Goal: Ask a question

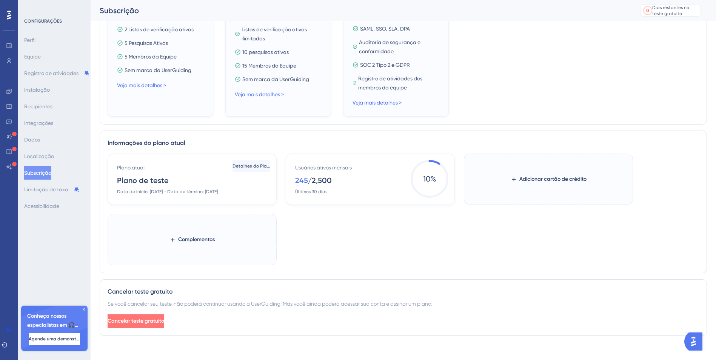
click at [164, 324] on span "Cancelar teste gratuito" at bounding box center [136, 321] width 57 height 9
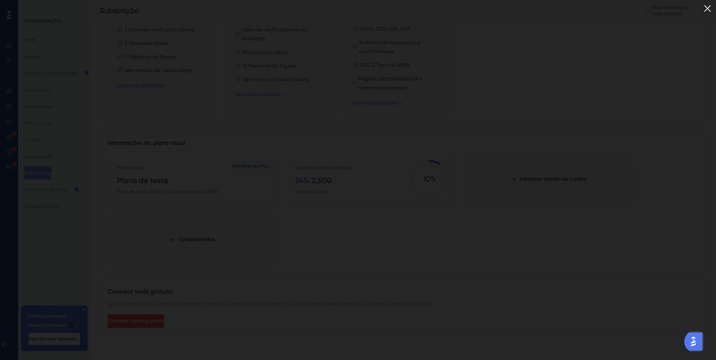
click at [713, 6] on img at bounding box center [708, 8] width 12 height 12
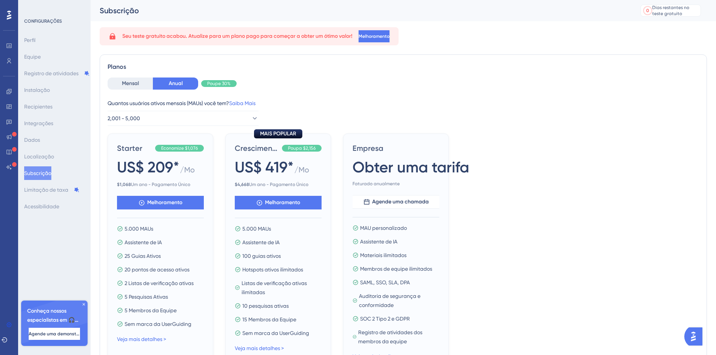
click at [694, 342] on img "Abra o AI Assistant Launcher" at bounding box center [694, 336] width 14 height 14
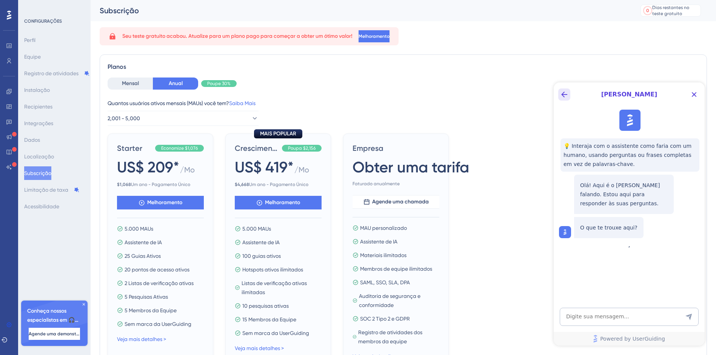
click at [567, 93] on icon "Back Button" at bounding box center [564, 94] width 9 height 9
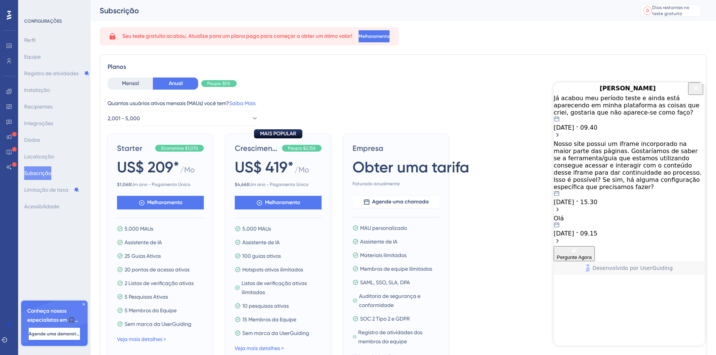
click at [636, 114] on div "Já acabou meu período teste e ainda está aparecendo em minha plataforma as cois…" at bounding box center [629, 105] width 151 height 22
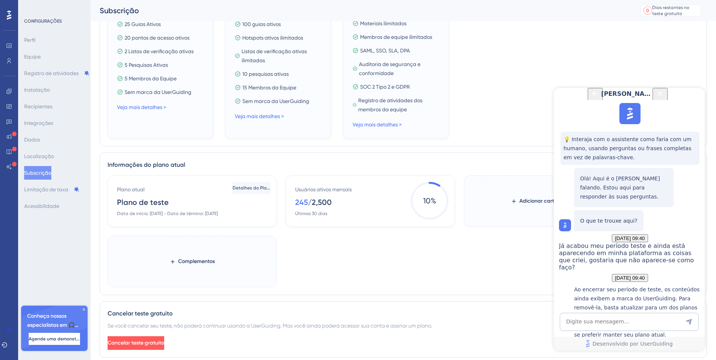
scroll to position [264, 0]
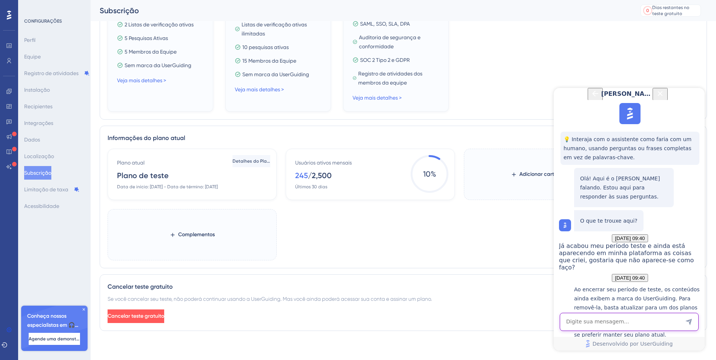
click at [602, 316] on textarea "Entrada de texto do AI Assistant" at bounding box center [629, 322] width 139 height 18
type textarea "qual é o contato?"
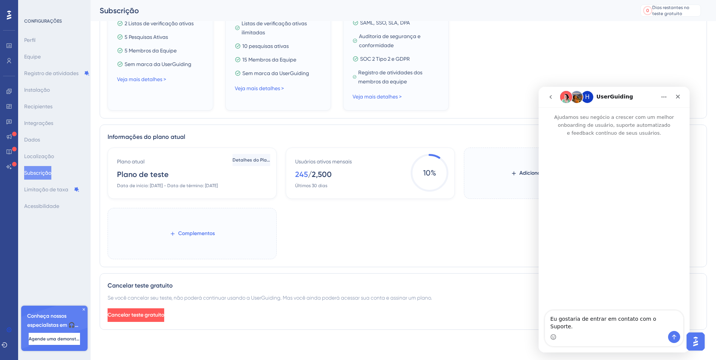
scroll to position [0, 0]
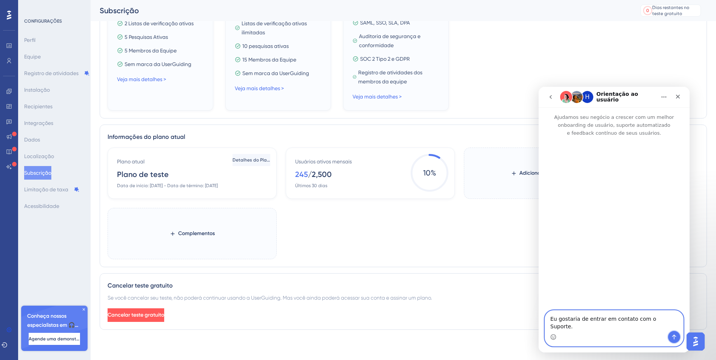
click at [677, 338] on icon "Enviar mensagem..." at bounding box center [674, 337] width 6 height 6
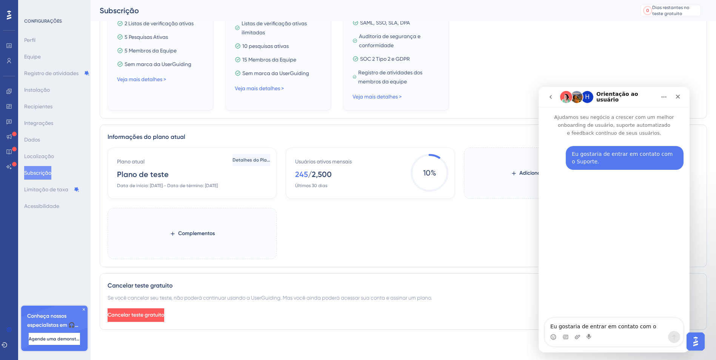
click at [610, 327] on main "H Orientação ao usuário Ajudamos seu negócio a crescer com um melhor onboarding…" at bounding box center [614, 220] width 151 height 266
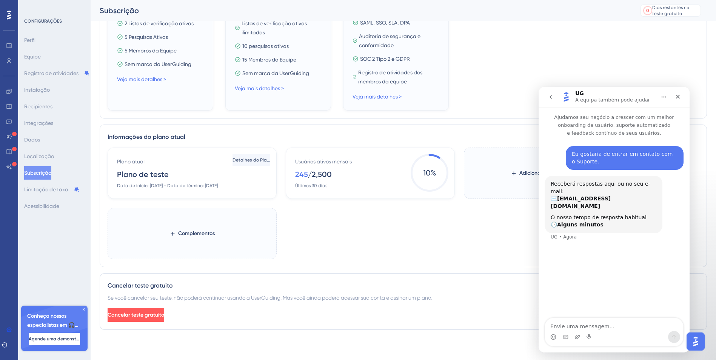
click at [578, 222] on b "Alguns minutos" at bounding box center [580, 225] width 46 height 6
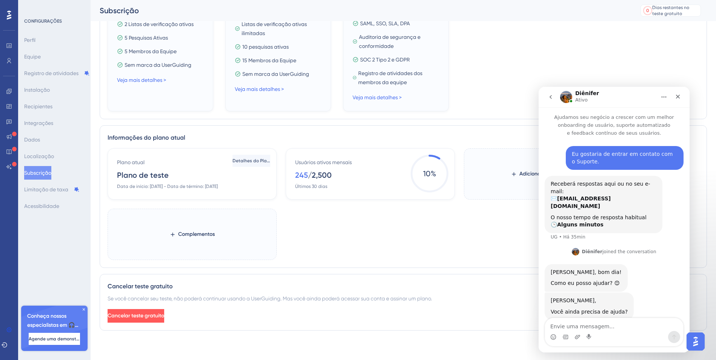
scroll to position [3, 0]
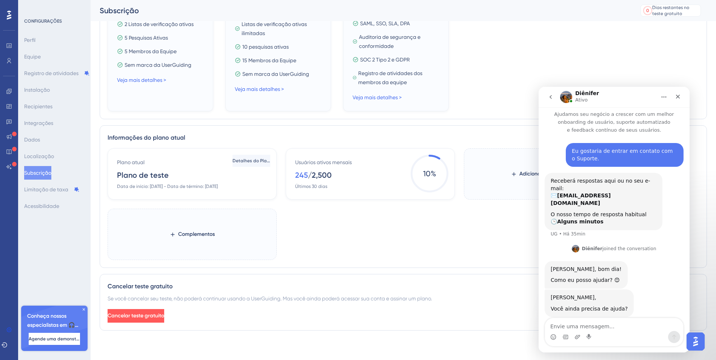
click at [21, 98] on div "CONFIGURAÇÕES Perfil Equipe Registro de atividades Instalação Recipientes Integ…" at bounding box center [54, 180] width 72 height 360
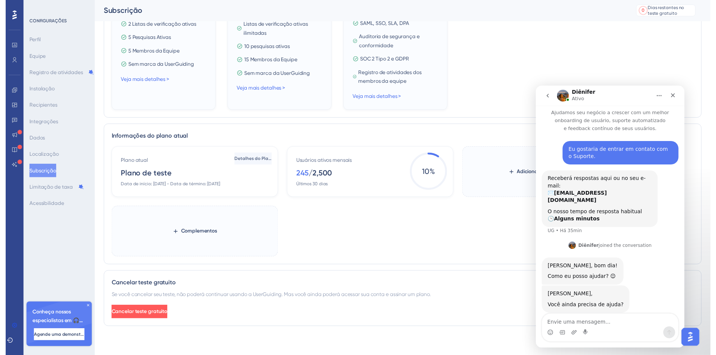
scroll to position [0, 0]
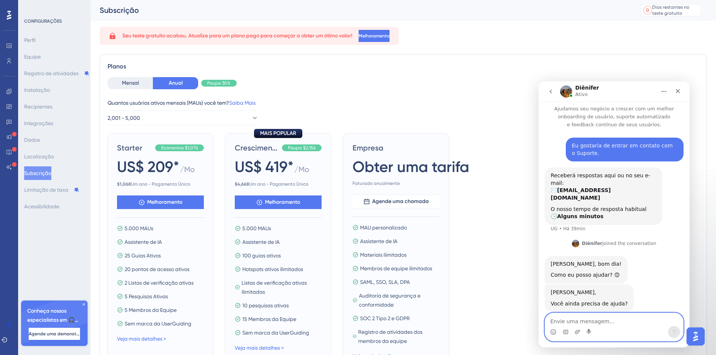
click at [602, 323] on textarea "Envie uma mensagem..." at bounding box center [614, 319] width 138 height 13
type textarea "g"
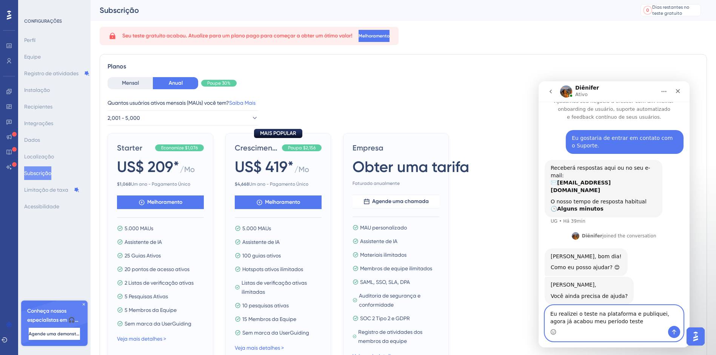
click at [622, 319] on textarea "Eu realizei o teste na plataforma e publiquei, agora já acabou meu período teste" at bounding box center [614, 315] width 138 height 20
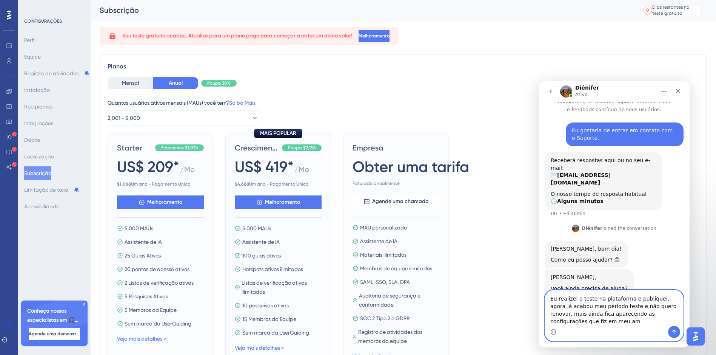
scroll to position [26, 0]
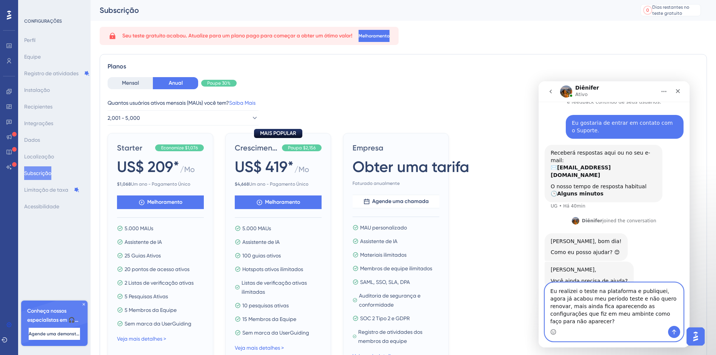
click at [562, 319] on textarea "Eu realizei o teste na plataforma e publiquei, agora já acabou meu período test…" at bounding box center [614, 303] width 138 height 43
type textarea "Eu realizei o teste na plataforma e publiquei, agora já acabou meu período test…"
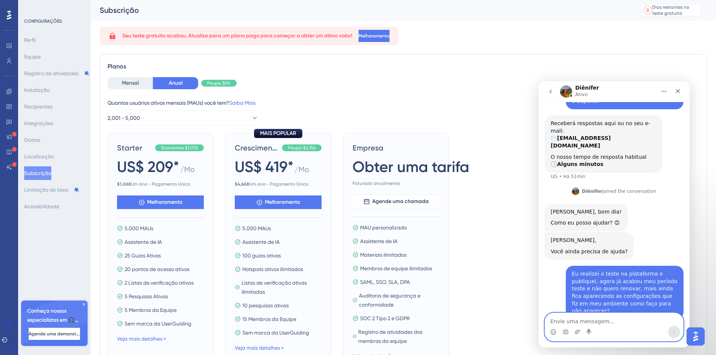
scroll to position [111, 0]
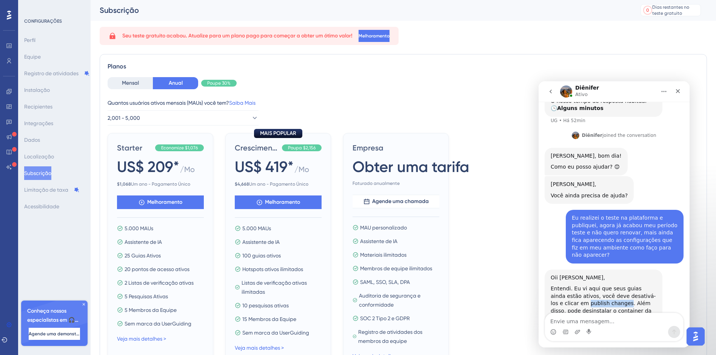
drag, startPoint x: 597, startPoint y: 282, endPoint x: 560, endPoint y: 278, distance: 36.4
click at [560, 285] on div "Entendi. Eu vi aqui que seus guias ainda estão ativos, você deve desativá-los e…" at bounding box center [604, 303] width 106 height 37
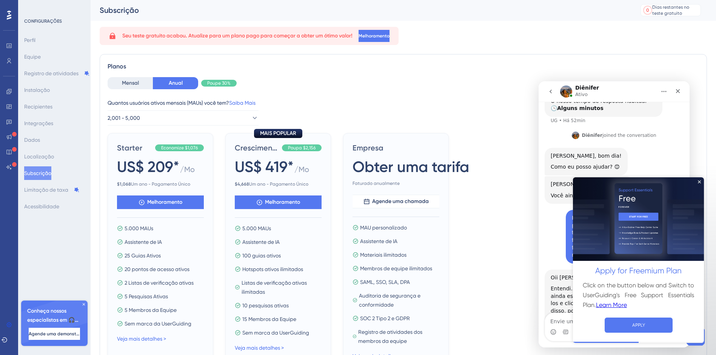
scroll to position [0, 0]
drag, startPoint x: 700, startPoint y: 180, endPoint x: 1267, endPoint y: 354, distance: 593.0
click at [700, 180] on icon "Close Preview" at bounding box center [699, 181] width 3 height 3
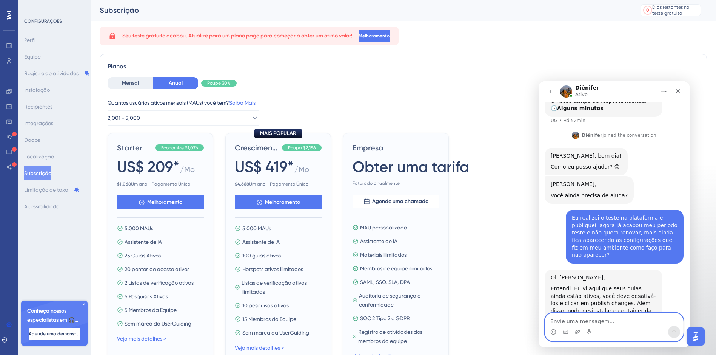
click at [601, 315] on textarea "Envie uma mensagem..." at bounding box center [614, 319] width 138 height 13
paste textarea "publish changes"
type textarea "onde tem o publish changes?"
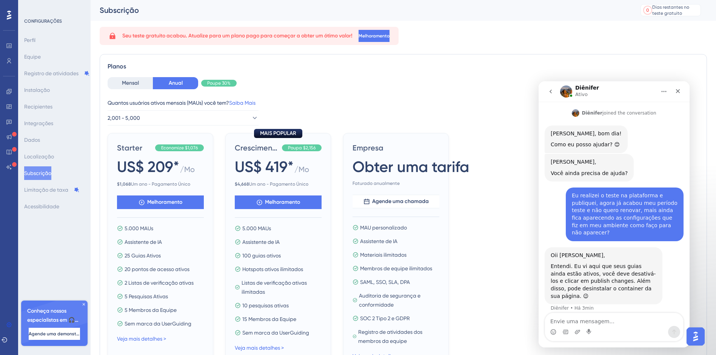
click at [662, 89] on icon "Início" at bounding box center [664, 91] width 6 height 6
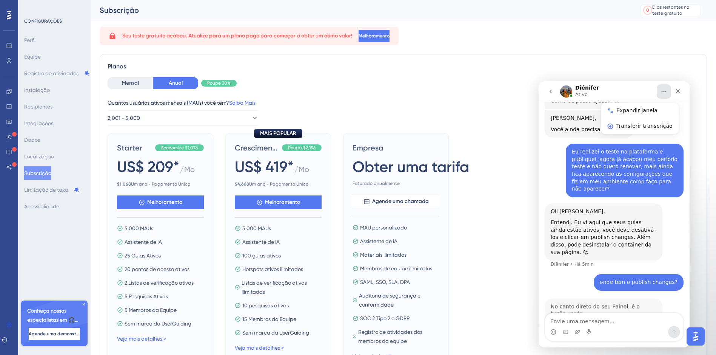
scroll to position [179, 0]
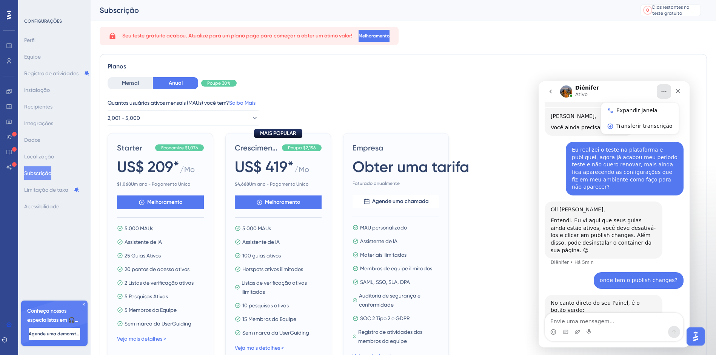
click at [580, 314] on img "Diênifer diz…" at bounding box center [601, 318] width 101 height 8
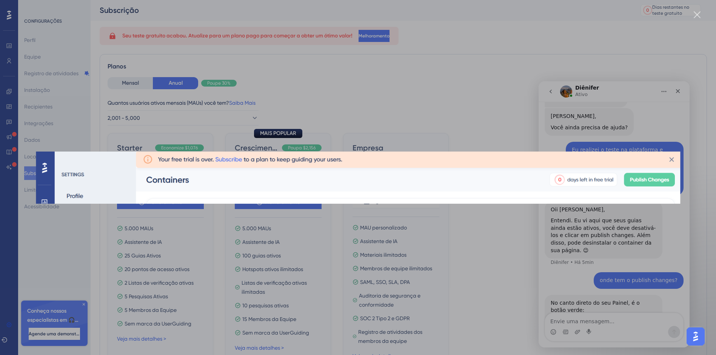
click at [673, 161] on img "Fechar" at bounding box center [358, 177] width 645 height 52
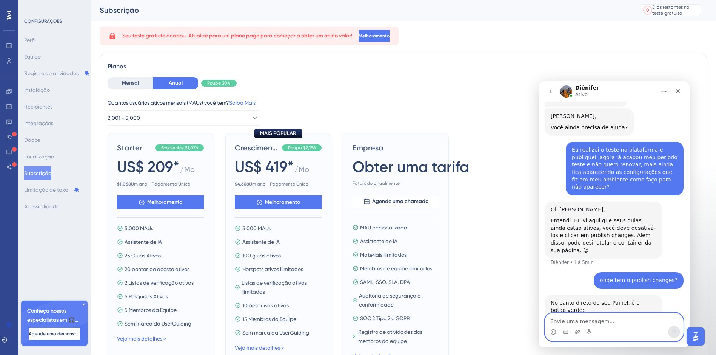
click at [632, 318] on textarea "Envie uma mensagem..." at bounding box center [614, 319] width 138 height 13
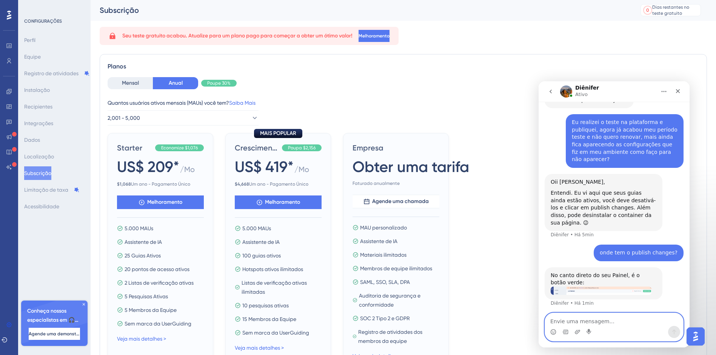
scroll to position [210, 0]
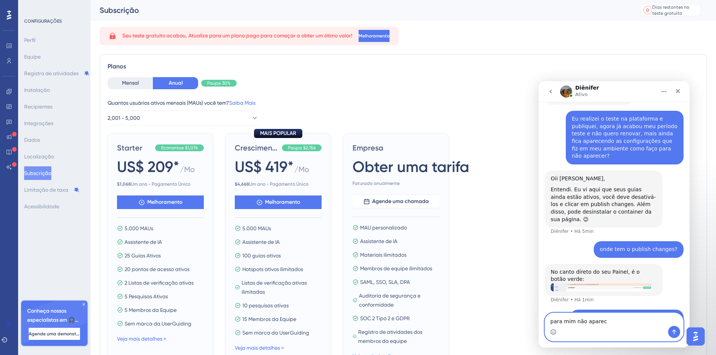
type textarea "para mim não aparece"
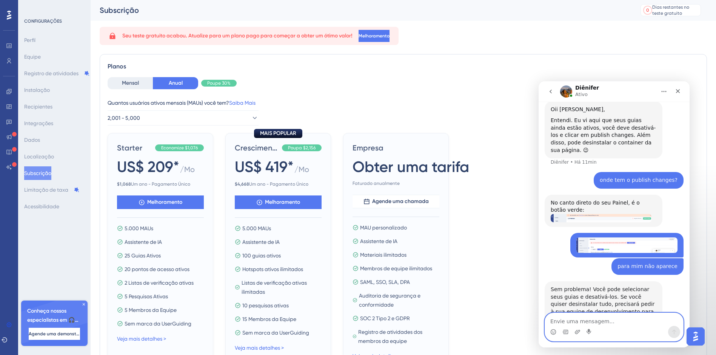
scroll to position [279, 0]
